Goal: Obtain resource: Obtain resource

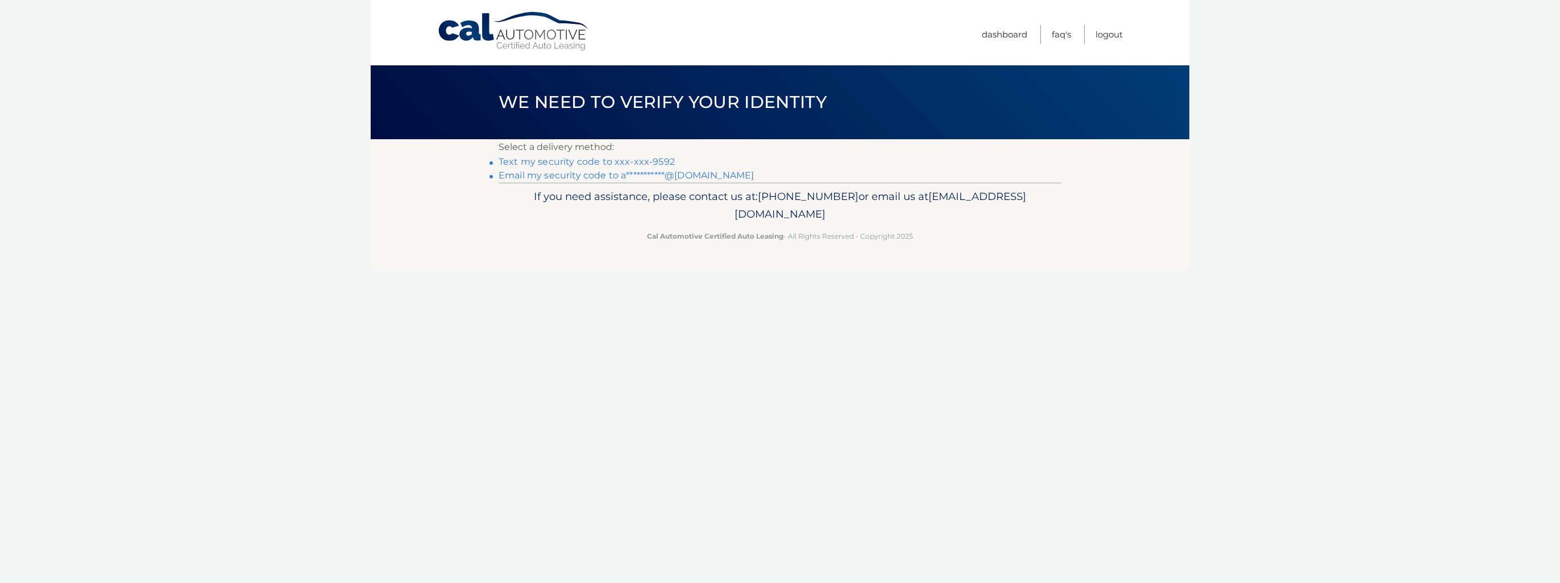
click at [707, 175] on link "**********" at bounding box center [626, 175] width 255 height 11
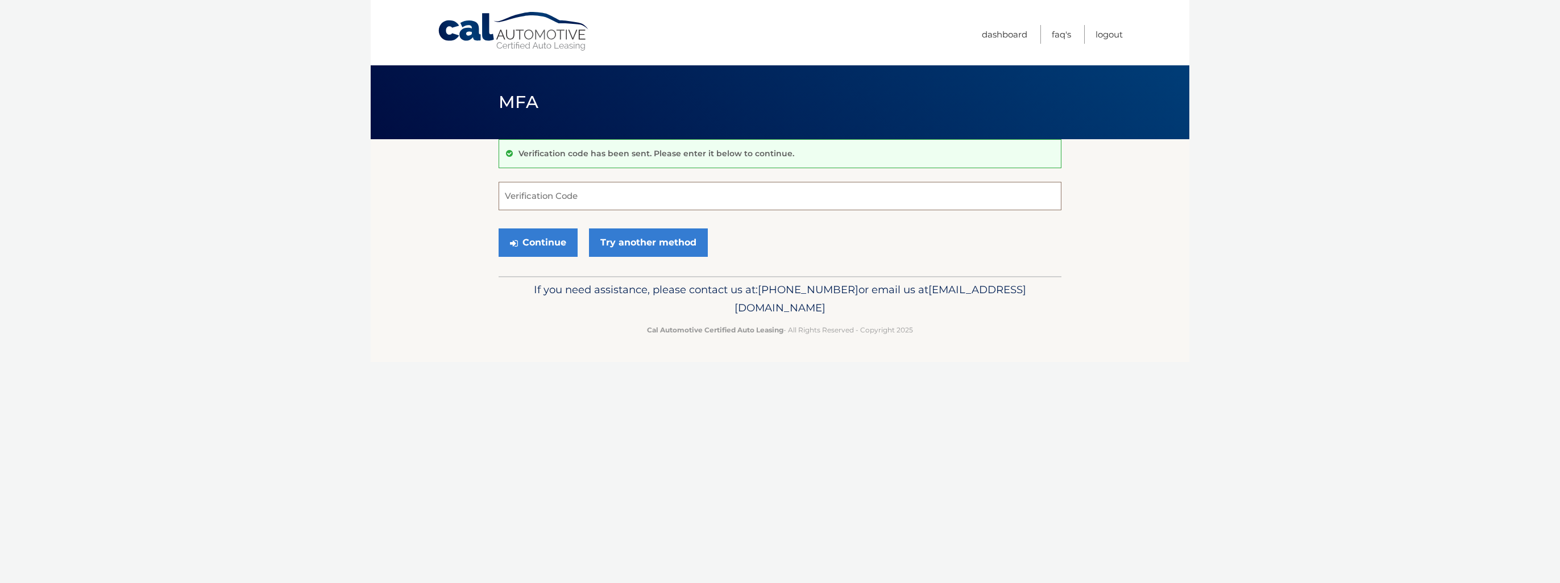
click at [589, 196] on input "Verification Code" at bounding box center [780, 196] width 563 height 28
paste input "255173"
type input "255173"
click at [535, 246] on button "Continue" at bounding box center [538, 243] width 79 height 28
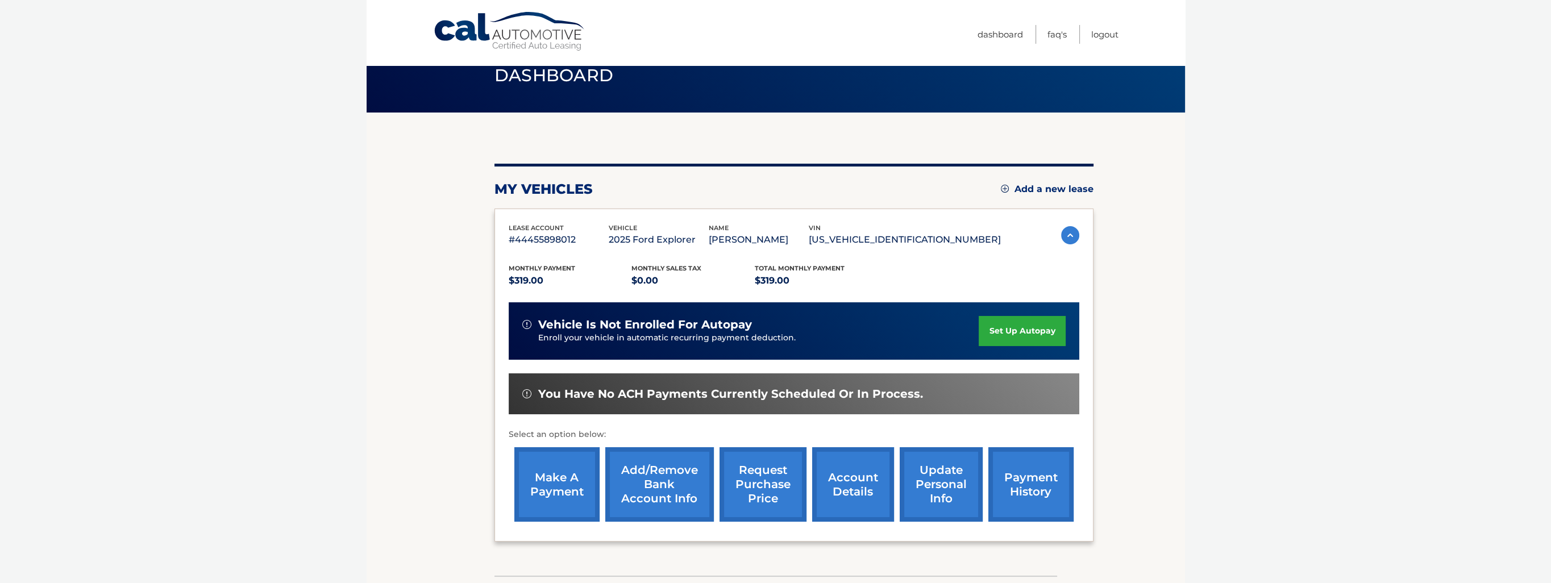
scroll to position [57, 0]
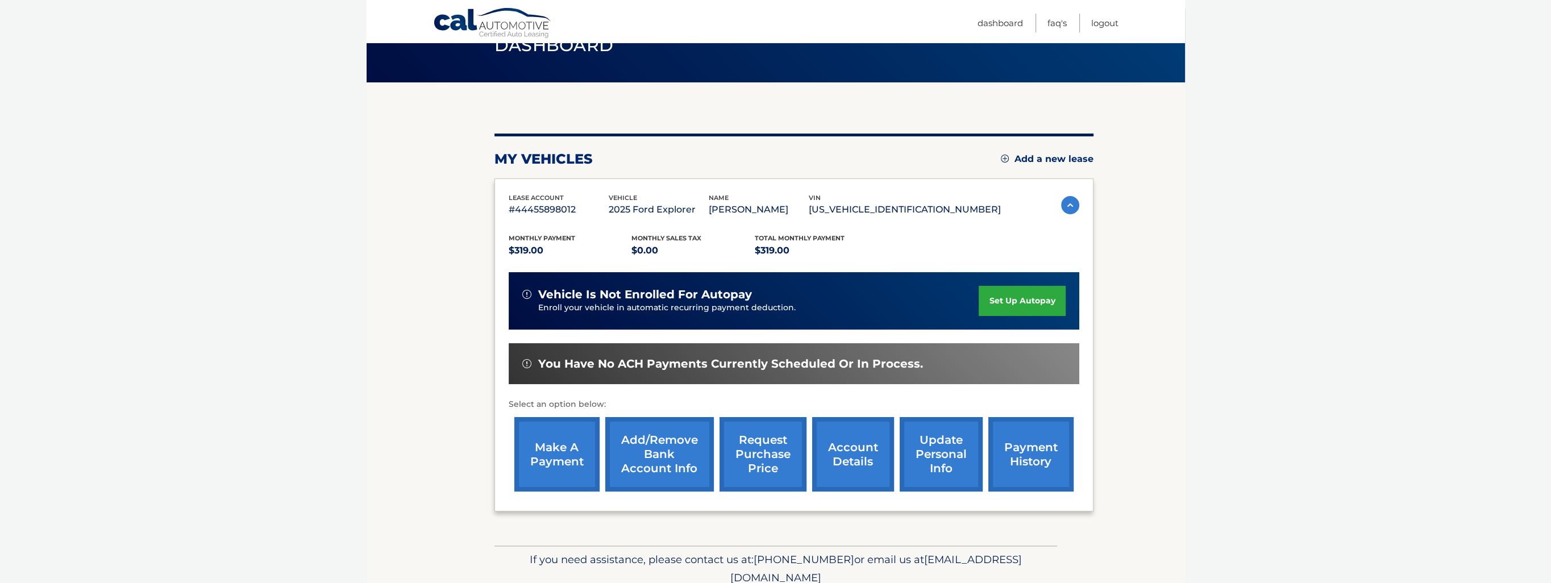
click at [766, 445] on link "request purchase price" at bounding box center [763, 454] width 87 height 74
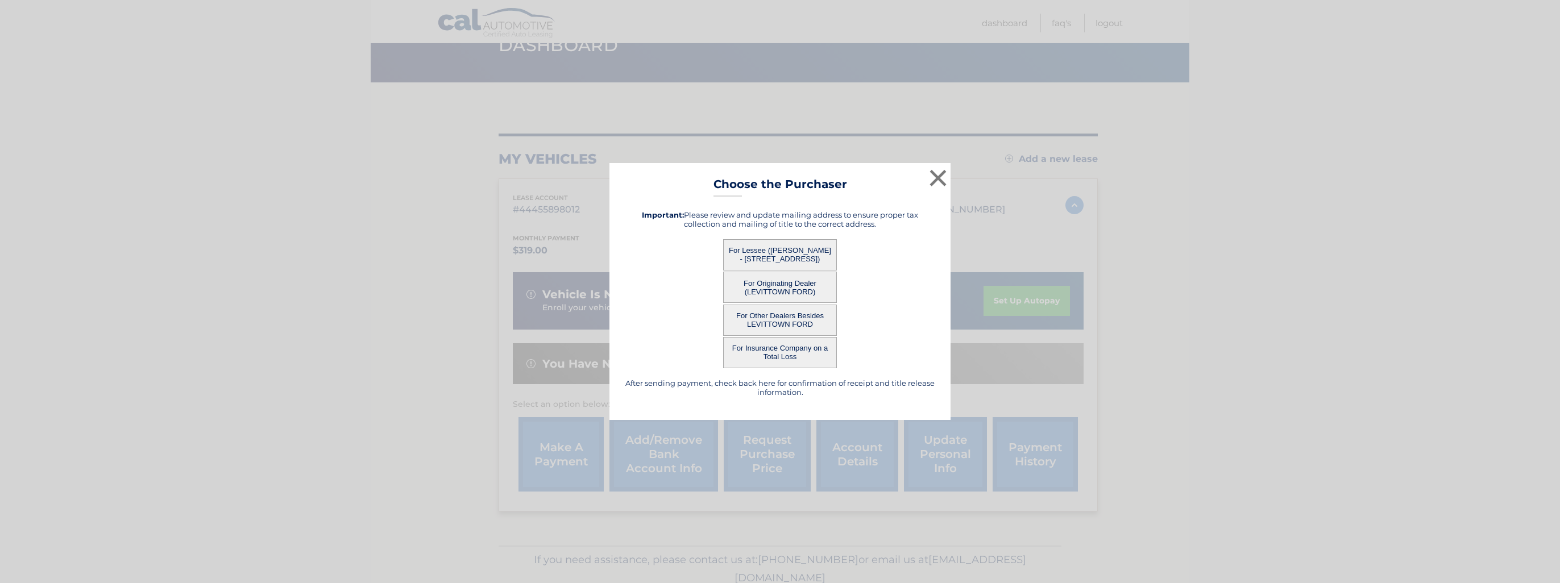
click at [809, 252] on button "For Lessee (ASHRAF YOUSRY - 69 BRIARWOOD LANE, , PLAINVIEW, NY 11803)" at bounding box center [780, 254] width 114 height 31
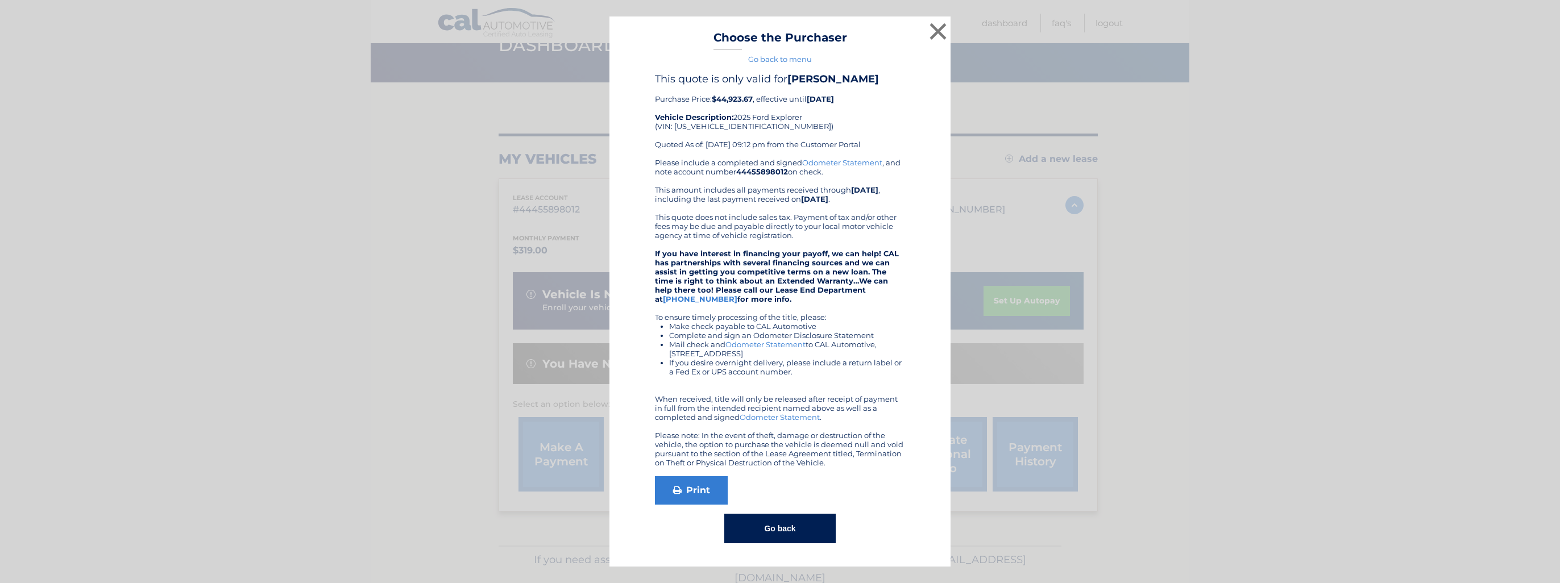
click at [753, 251] on strong "If you have interest in financing your payoff, we can help! CAL has partnership…" at bounding box center [777, 276] width 244 height 55
click at [684, 485] on link "Print" at bounding box center [691, 490] width 73 height 28
click at [700, 493] on link "Print" at bounding box center [691, 490] width 73 height 28
click at [937, 34] on button "×" at bounding box center [938, 31] width 23 height 23
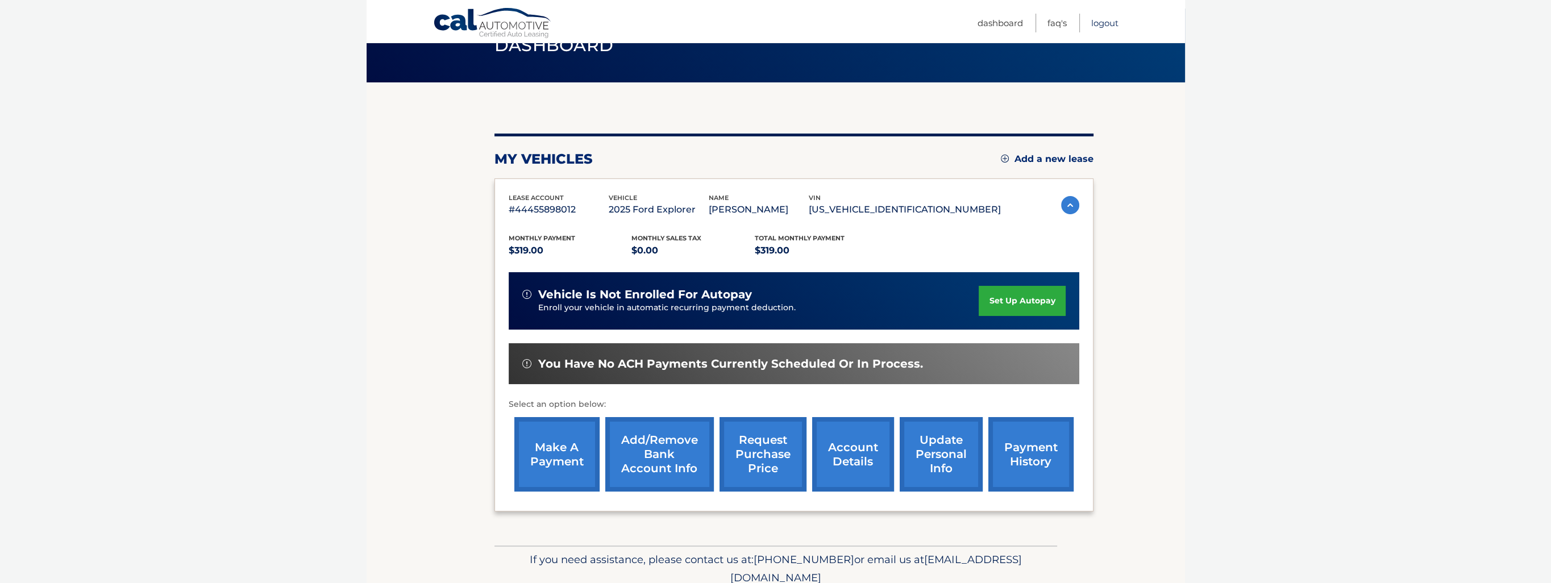
click at [1105, 22] on link "Logout" at bounding box center [1104, 23] width 27 height 19
